Goal: Information Seeking & Learning: Check status

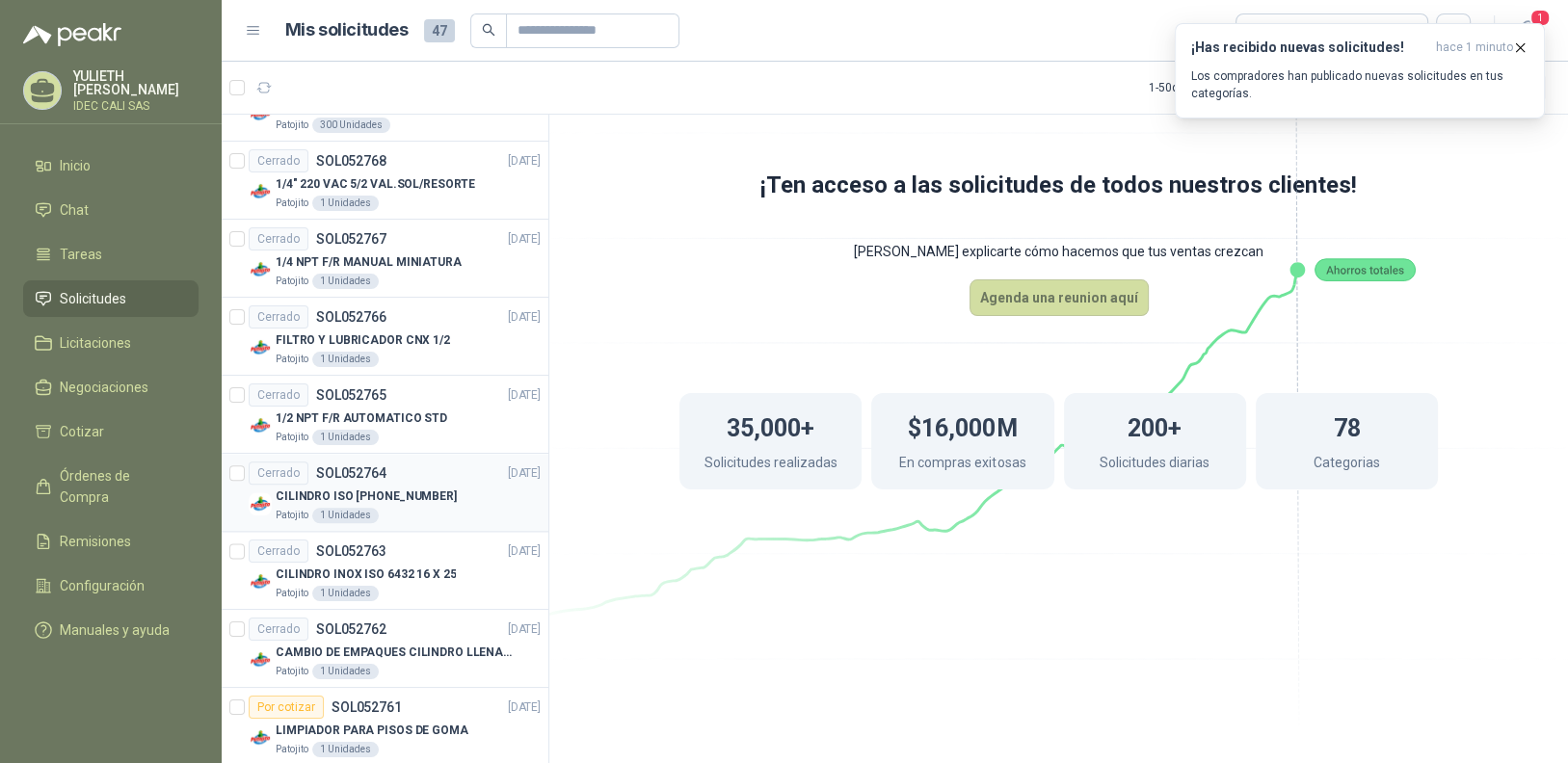
scroll to position [2696, 0]
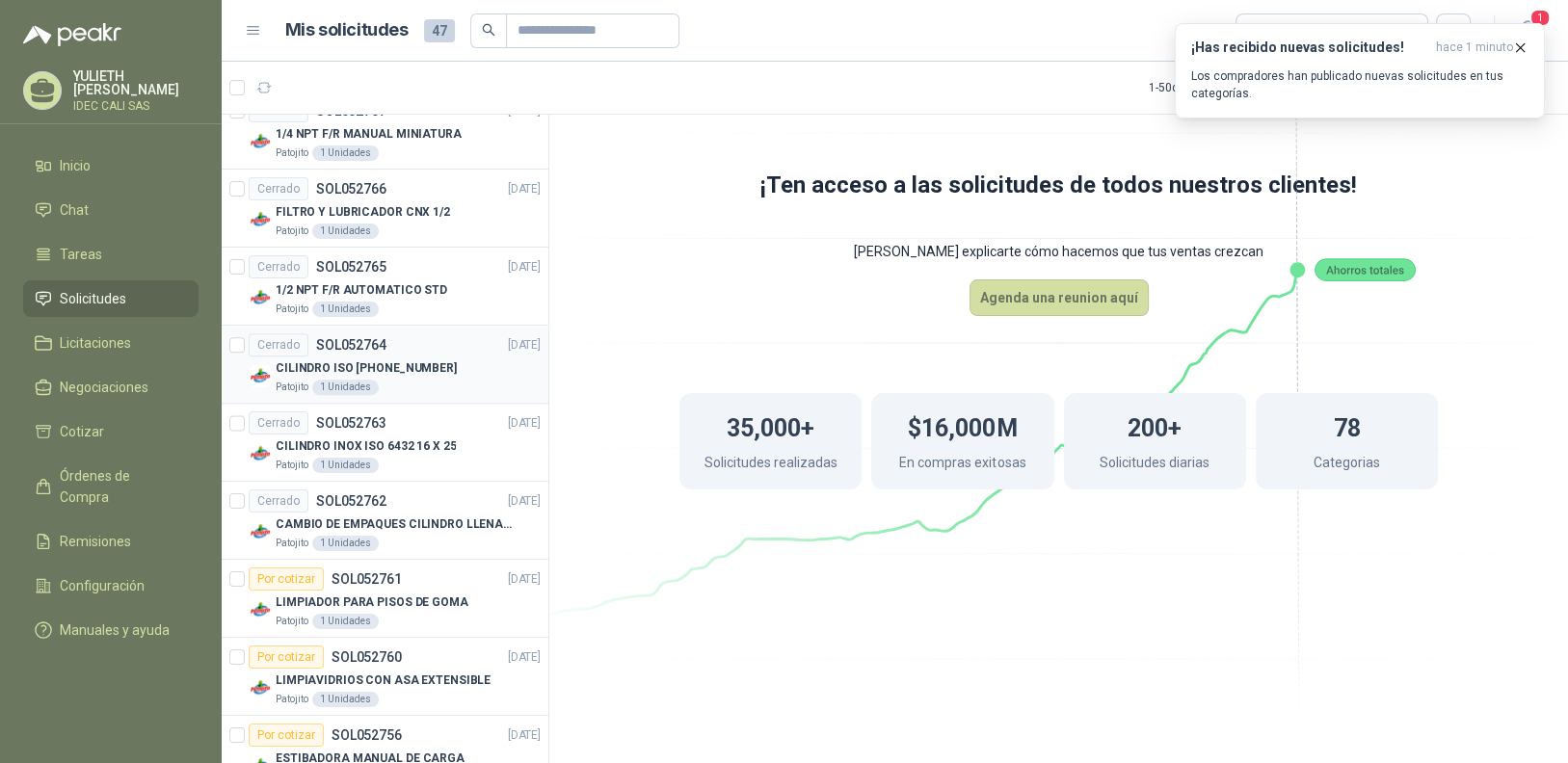
click at [398, 361] on p "CILINDRO ISO [PHONE_NUMBER]" at bounding box center [366, 368] width 181 height 19
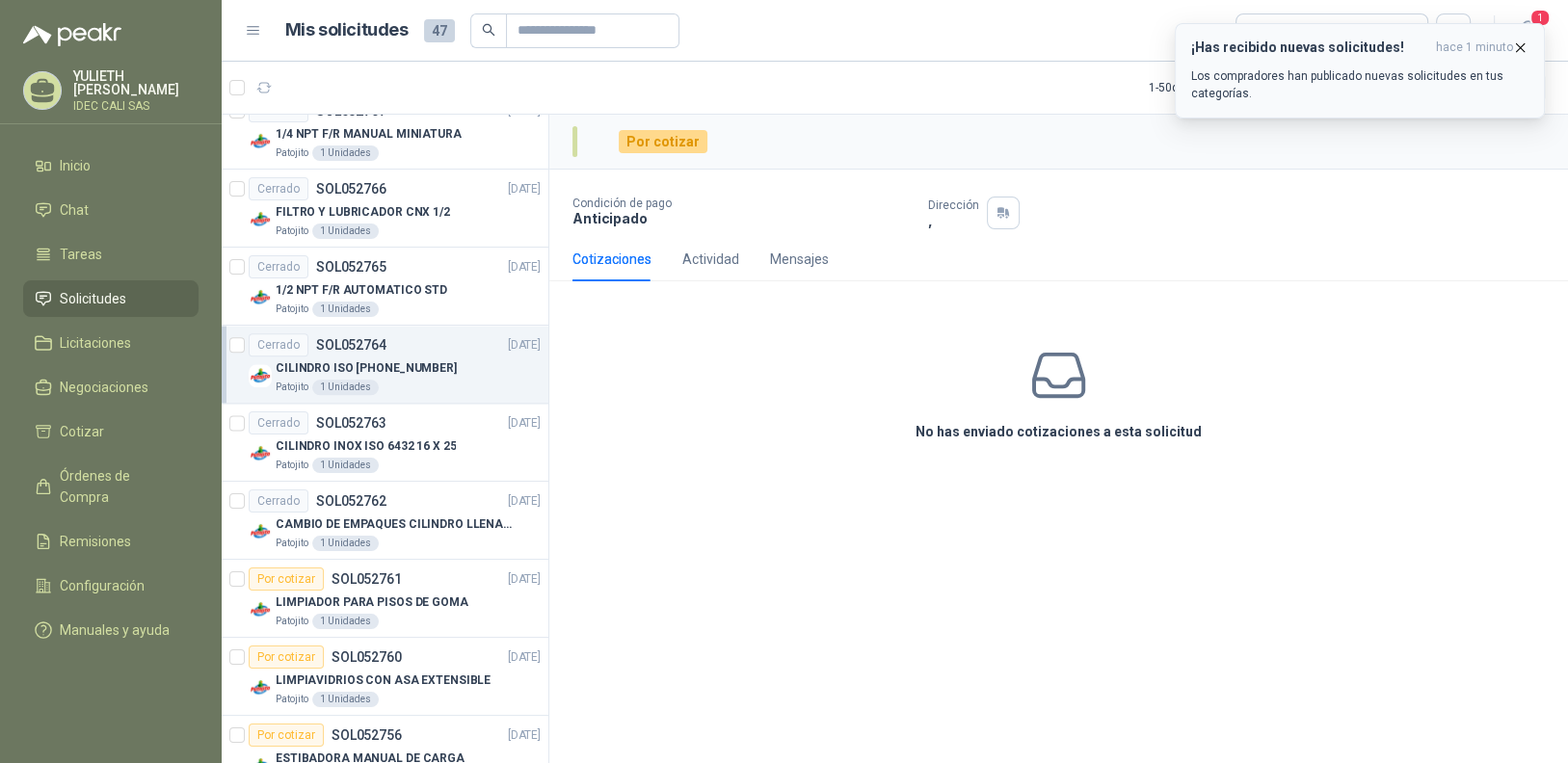
drag, startPoint x: 1519, startPoint y: 46, endPoint x: 1510, endPoint y: 55, distance: 12.7
click at [1518, 47] on icon "button" at bounding box center [1520, 47] width 17 height 17
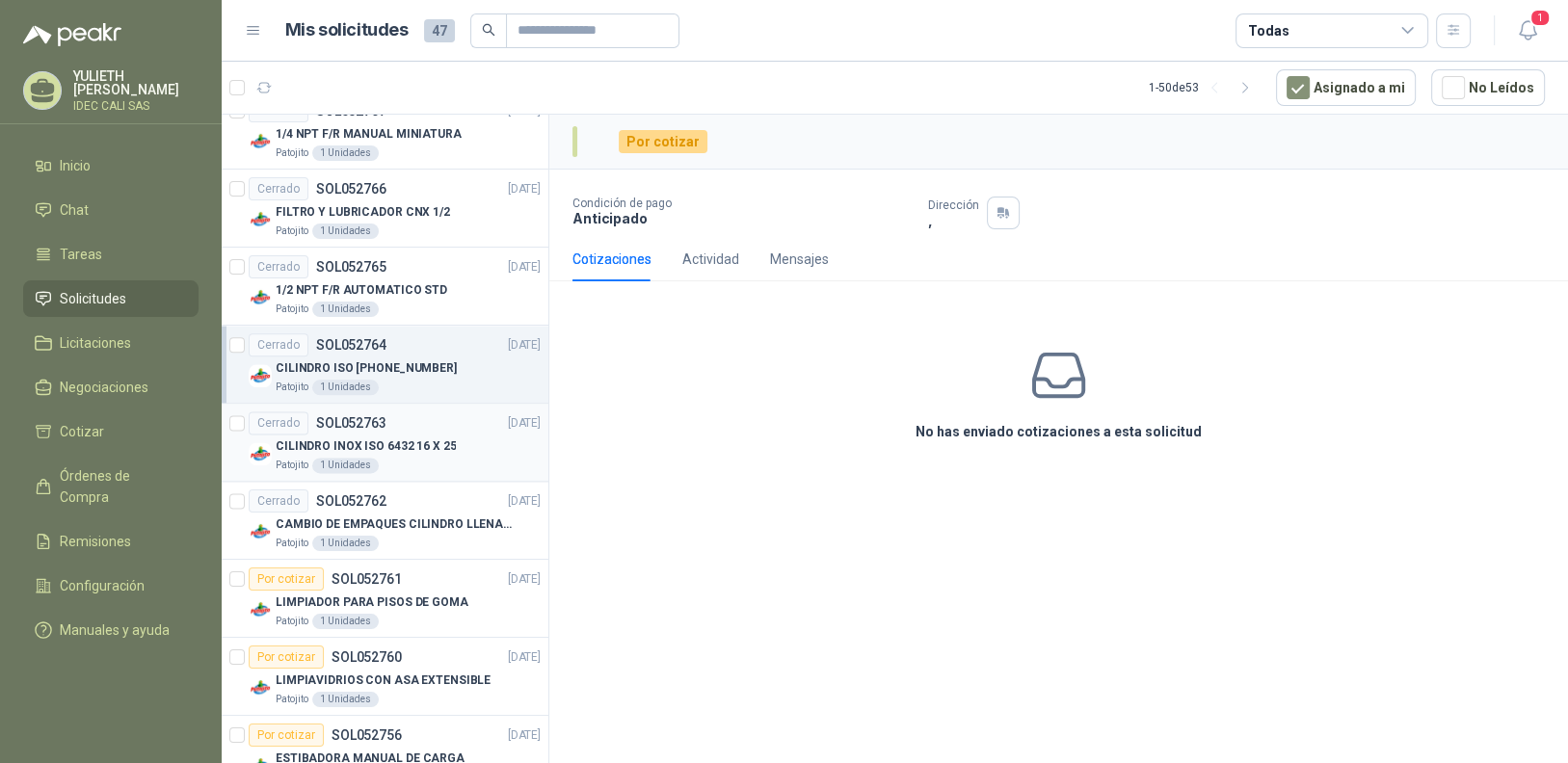
click at [366, 423] on div "Cerrado SOL052763" at bounding box center [318, 423] width 138 height 24
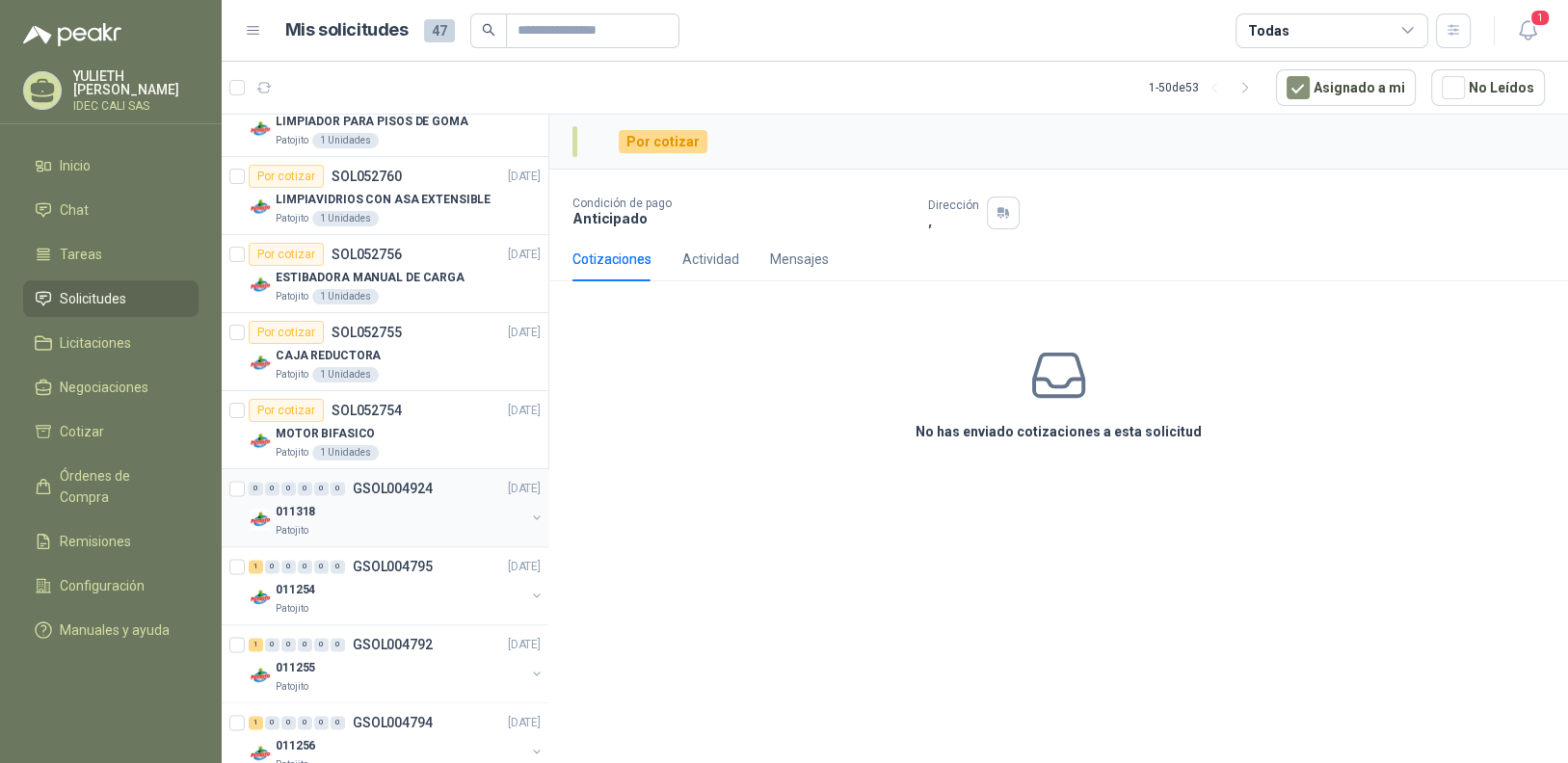
scroll to position [3178, 0]
click at [410, 403] on div "Por cotizar SOL052754 [DATE]" at bounding box center [394, 409] width 292 height 24
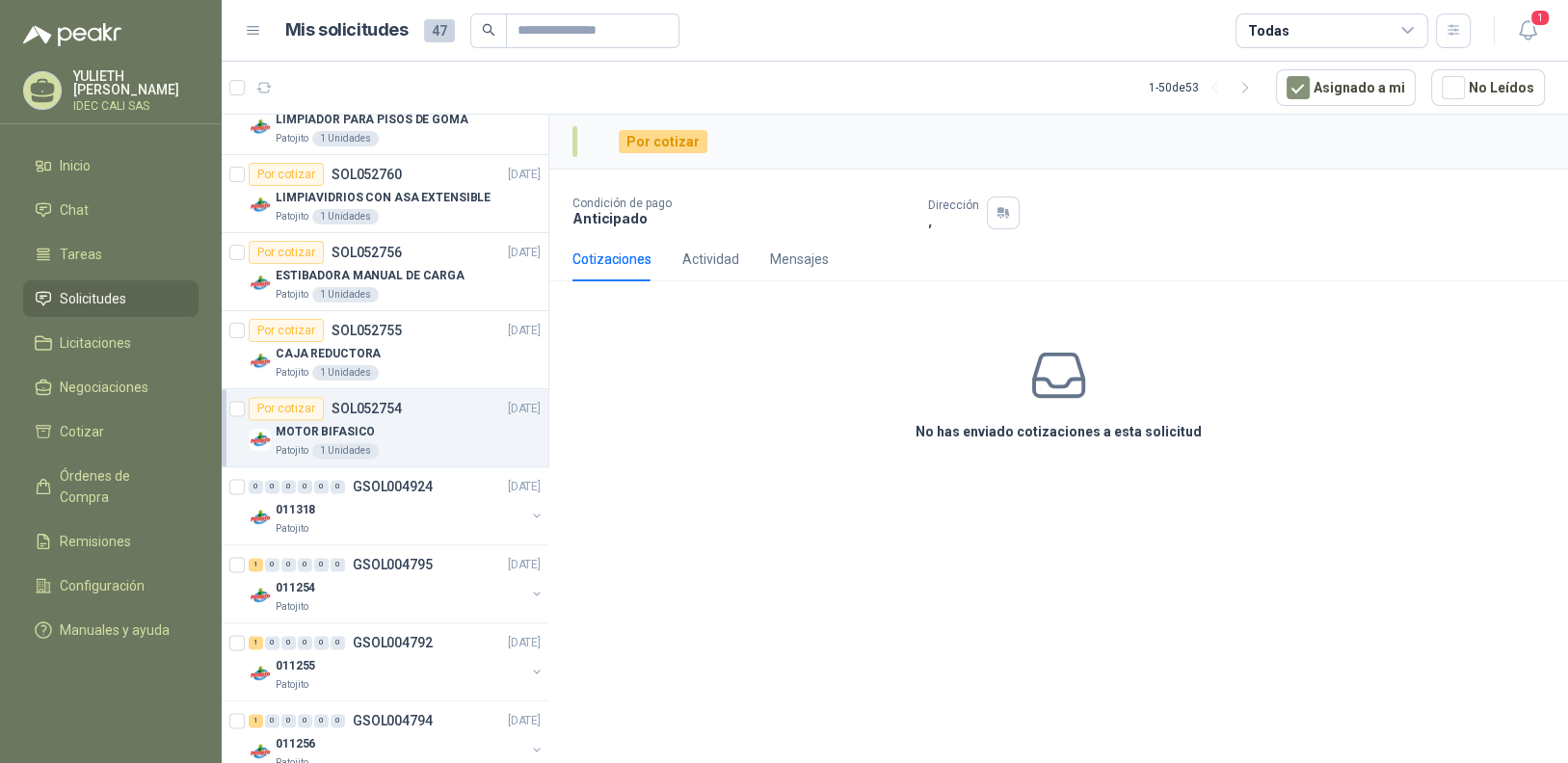
click at [437, 426] on div "MOTOR BIFASICO" at bounding box center [407, 432] width 265 height 24
click at [306, 423] on p "MOTOR BIFASICO" at bounding box center [325, 432] width 99 height 19
click at [249, 398] on div "Por cotizar" at bounding box center [286, 409] width 75 height 24
click at [266, 402] on div "Por cotizar" at bounding box center [286, 409] width 75 height 24
click at [370, 485] on div "0 0 0 0 0 0 GSOL004924 [DATE]" at bounding box center [396, 487] width 296 height 24
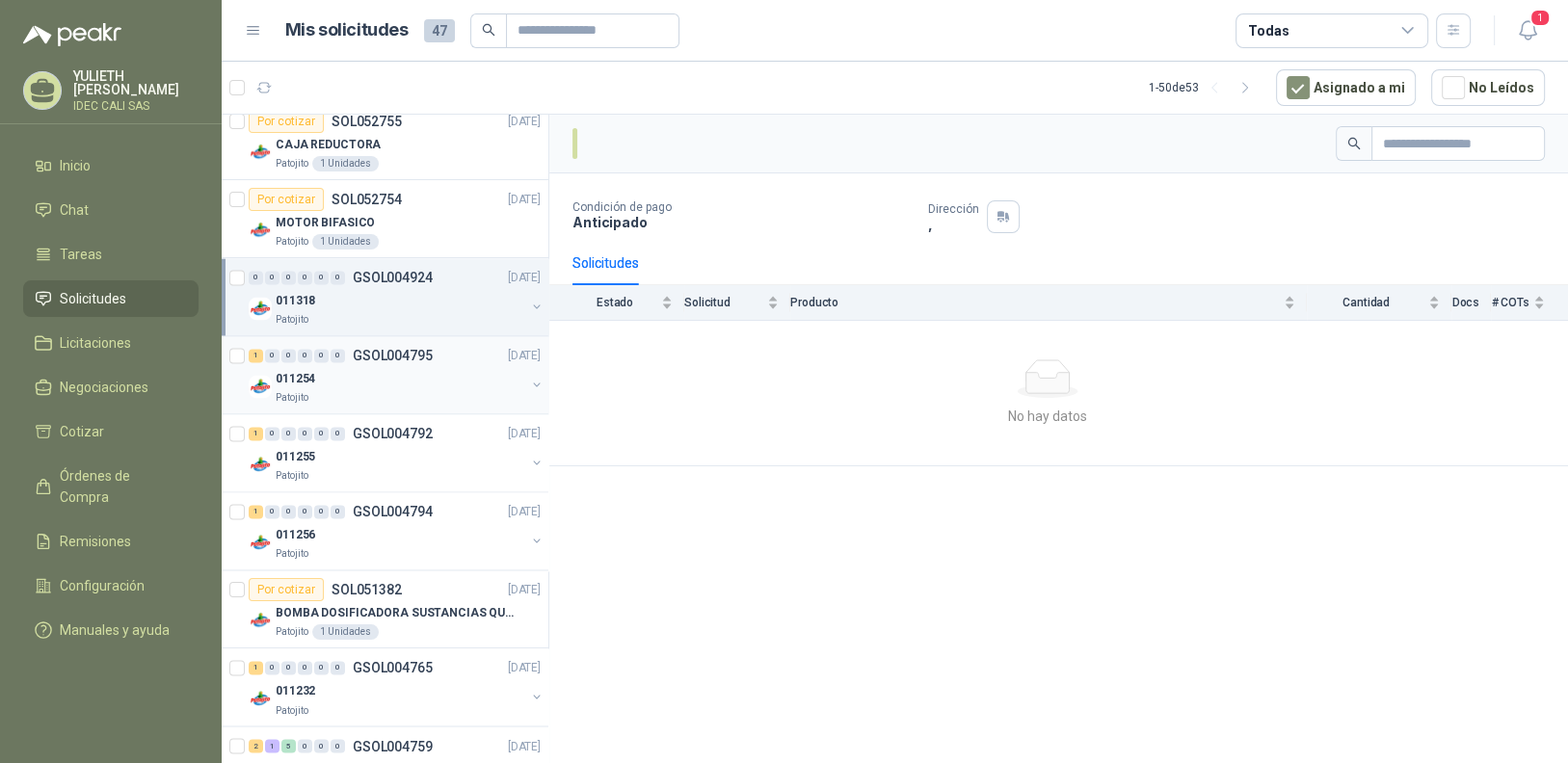
scroll to position [3438, 0]
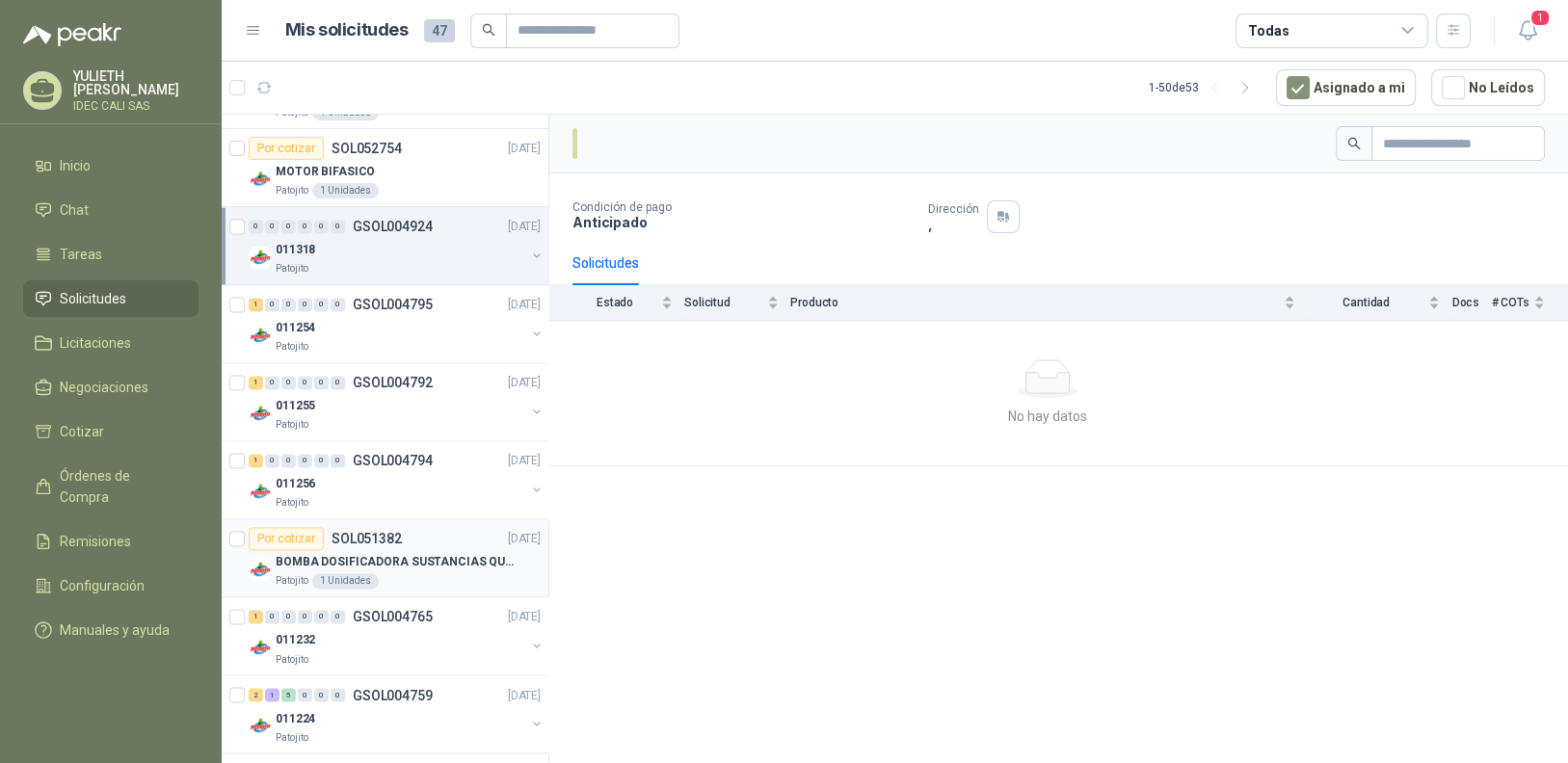
click at [403, 573] on div "Patojito 1 Unidades" at bounding box center [407, 581] width 265 height 16
